Goal: Task Accomplishment & Management: Manage account settings

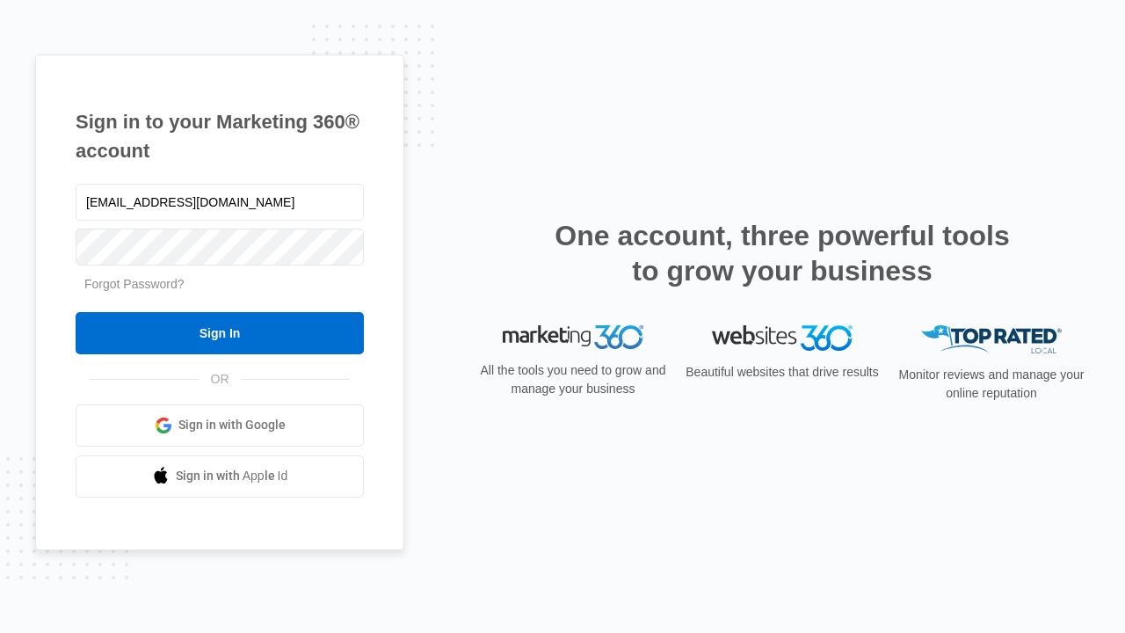
type input "[EMAIL_ADDRESS][DOMAIN_NAME]"
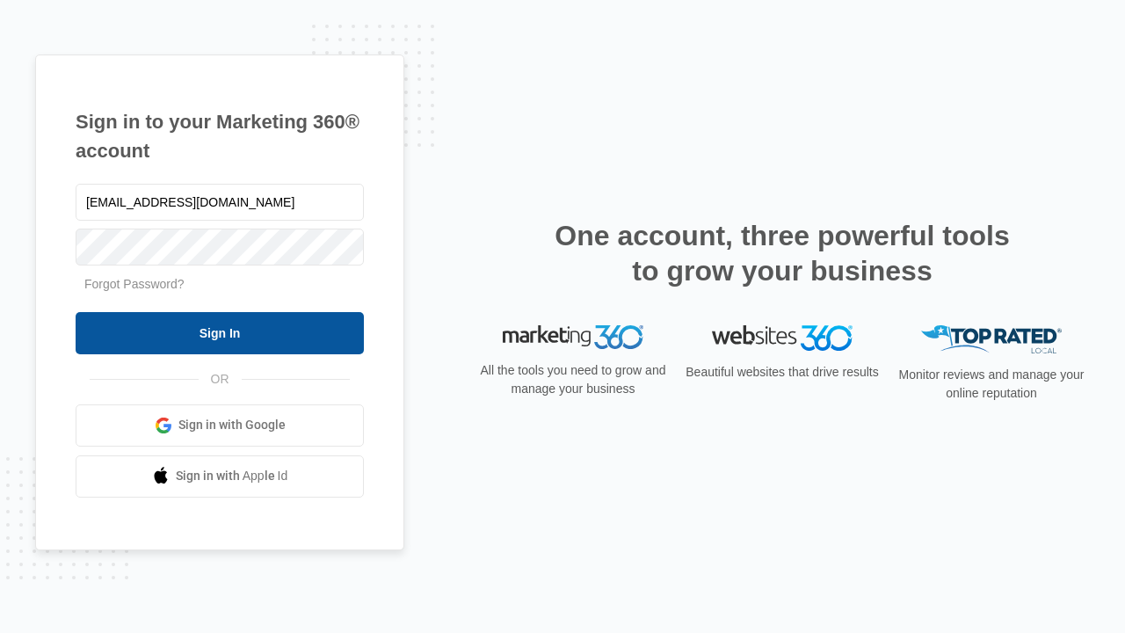
click at [220, 332] on input "Sign In" at bounding box center [220, 333] width 288 height 42
